Goal: Transaction & Acquisition: Purchase product/service

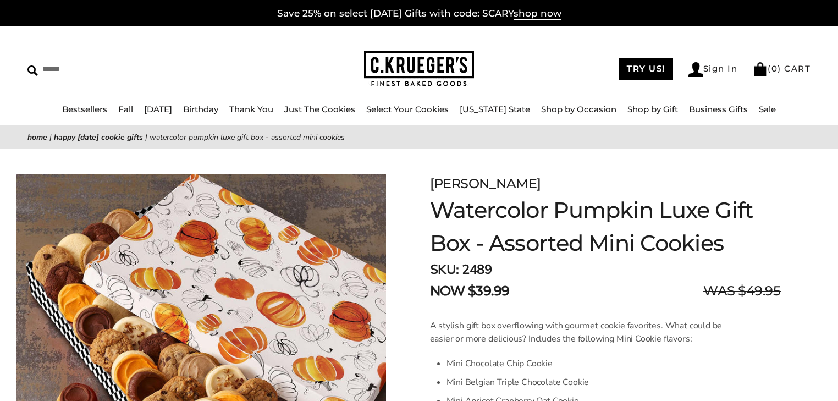
click at [33, 137] on link "Home" at bounding box center [37, 137] width 20 height 10
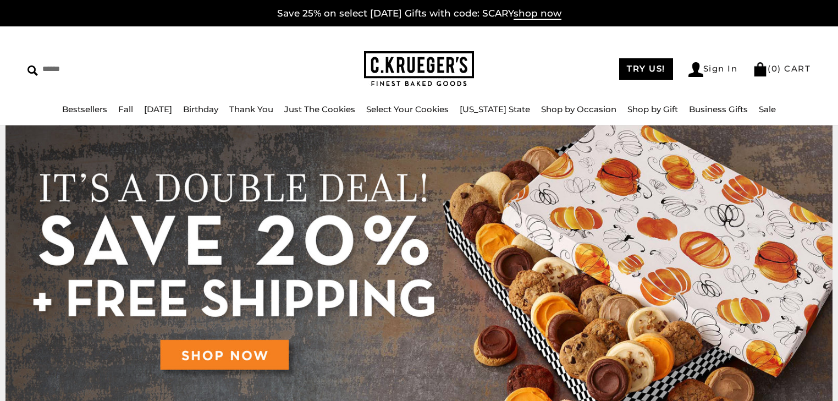
click at [259, 355] on img at bounding box center [418, 280] width 827 height 311
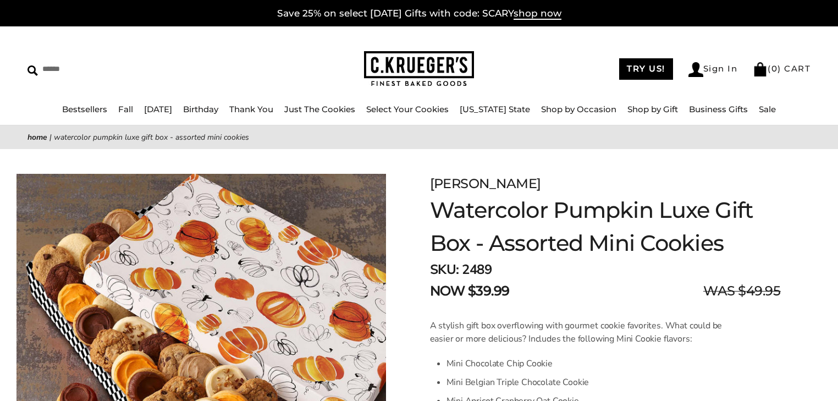
click at [169, 109] on link "[DATE]" at bounding box center [158, 109] width 28 height 10
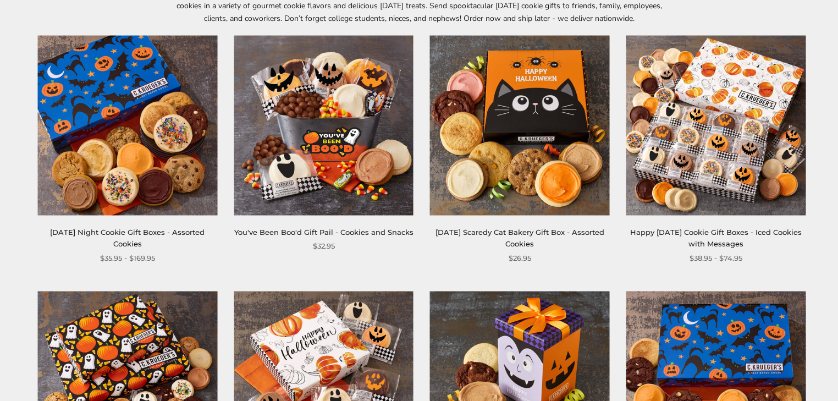
scroll to position [422, 0]
